Goal: Information Seeking & Learning: Learn about a topic

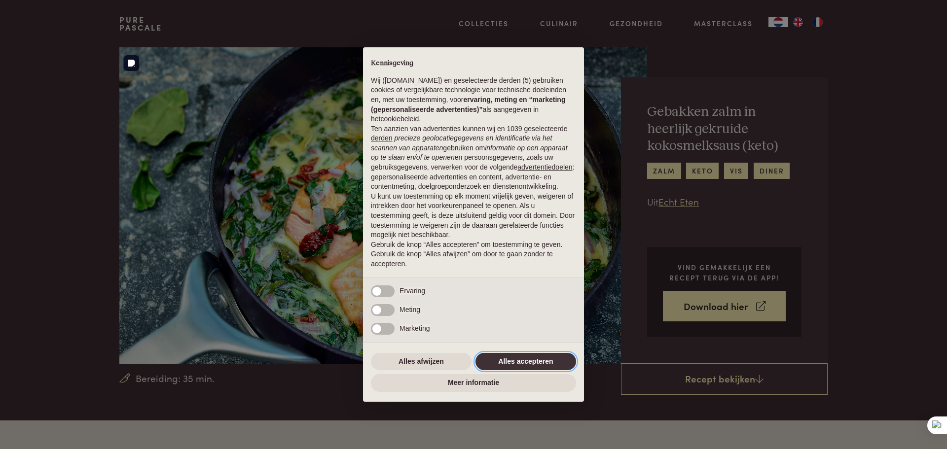
click at [534, 358] on button "Alles accepteren" at bounding box center [525, 362] width 101 height 18
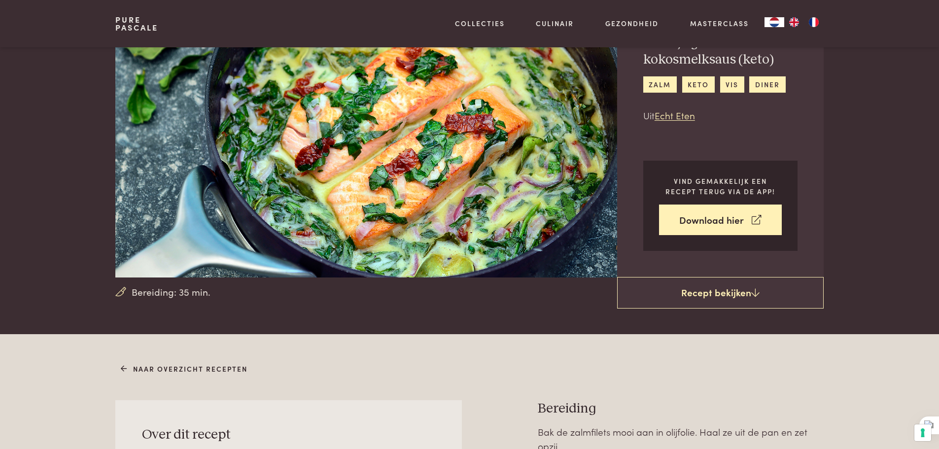
scroll to position [99, 0]
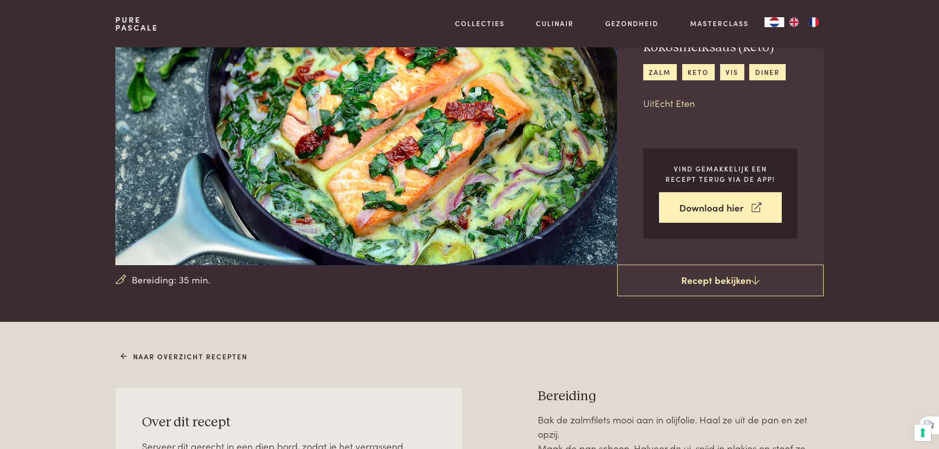
click at [670, 103] on link "Echt Eten" at bounding box center [675, 102] width 40 height 13
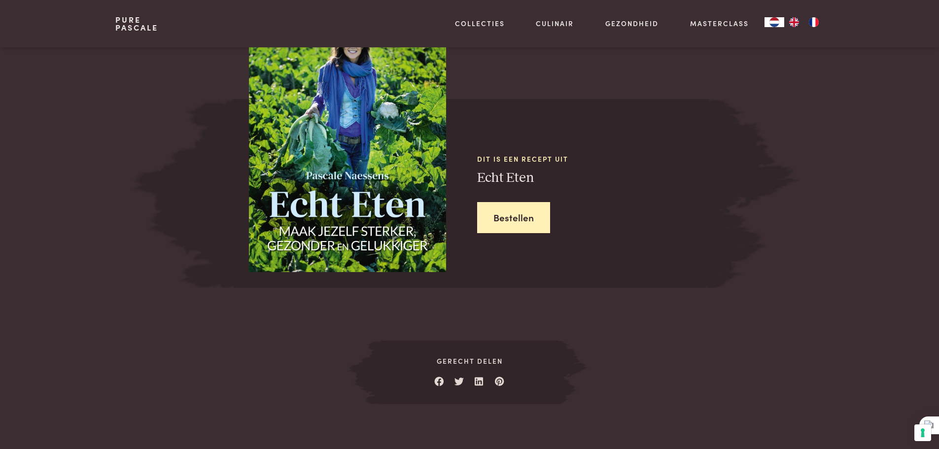
scroll to position [1230, 0]
